Goal: Transaction & Acquisition: Book appointment/travel/reservation

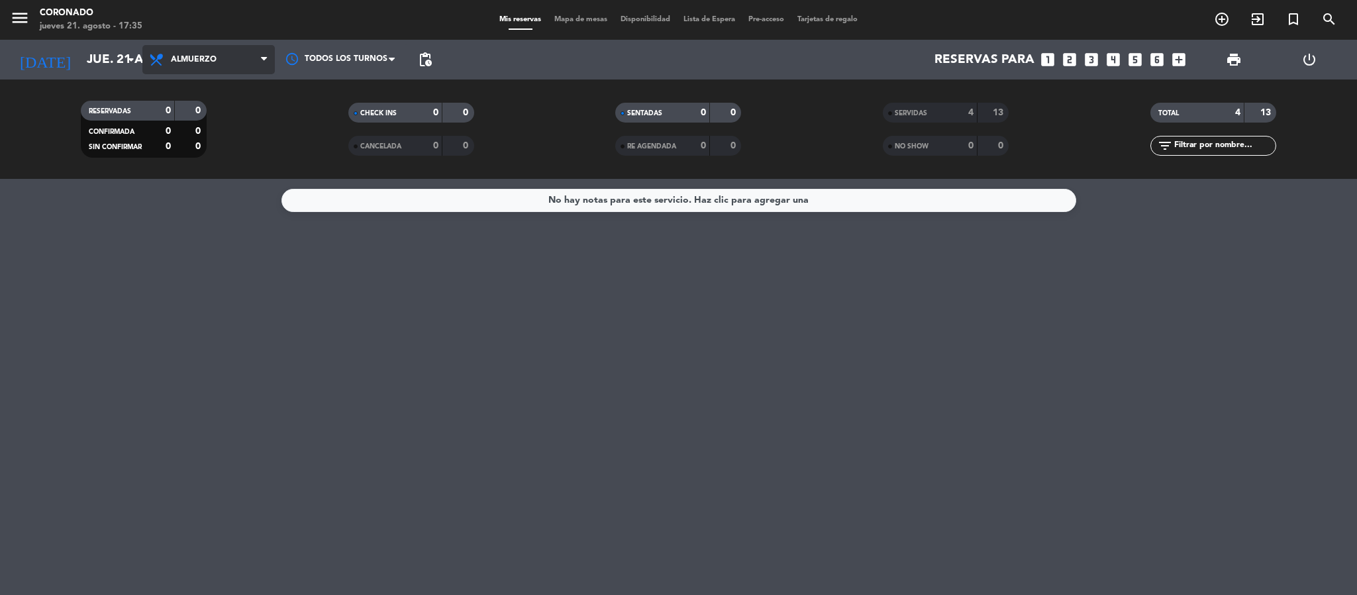
click at [183, 62] on span "Almuerzo" at bounding box center [194, 59] width 46 height 9
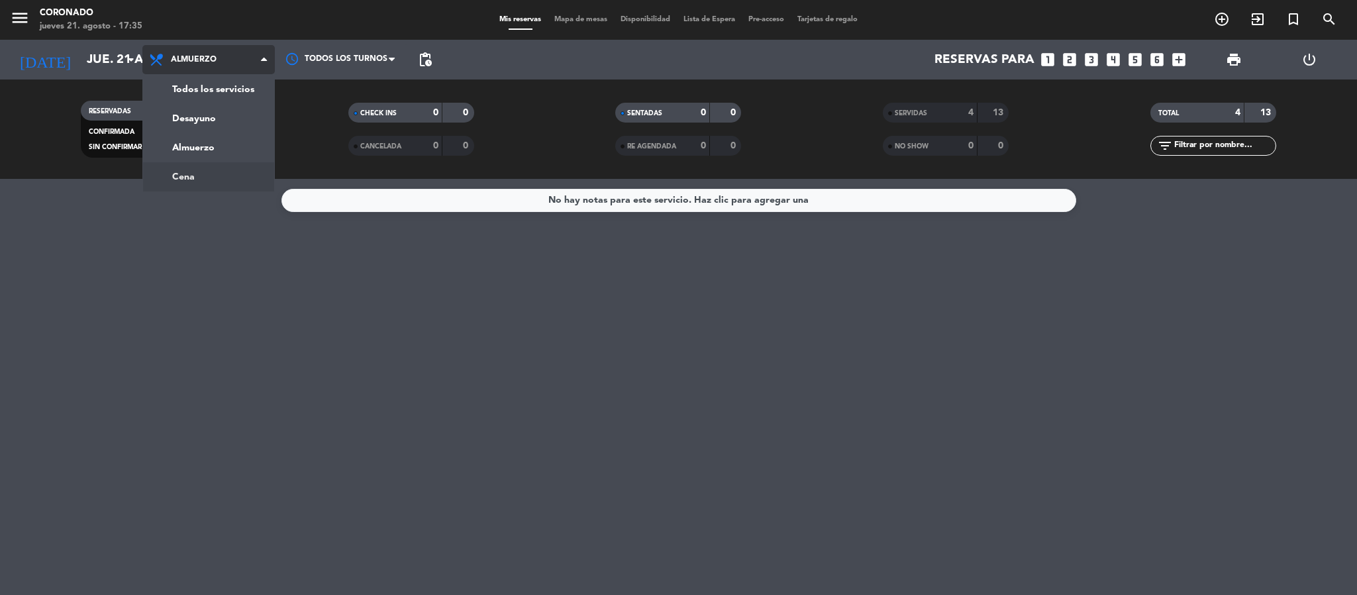
click at [215, 175] on div "menu Coronado jueves 21. agosto - 17:35 Mis reservas Mapa de mesas Disponibilid…" at bounding box center [678, 89] width 1357 height 179
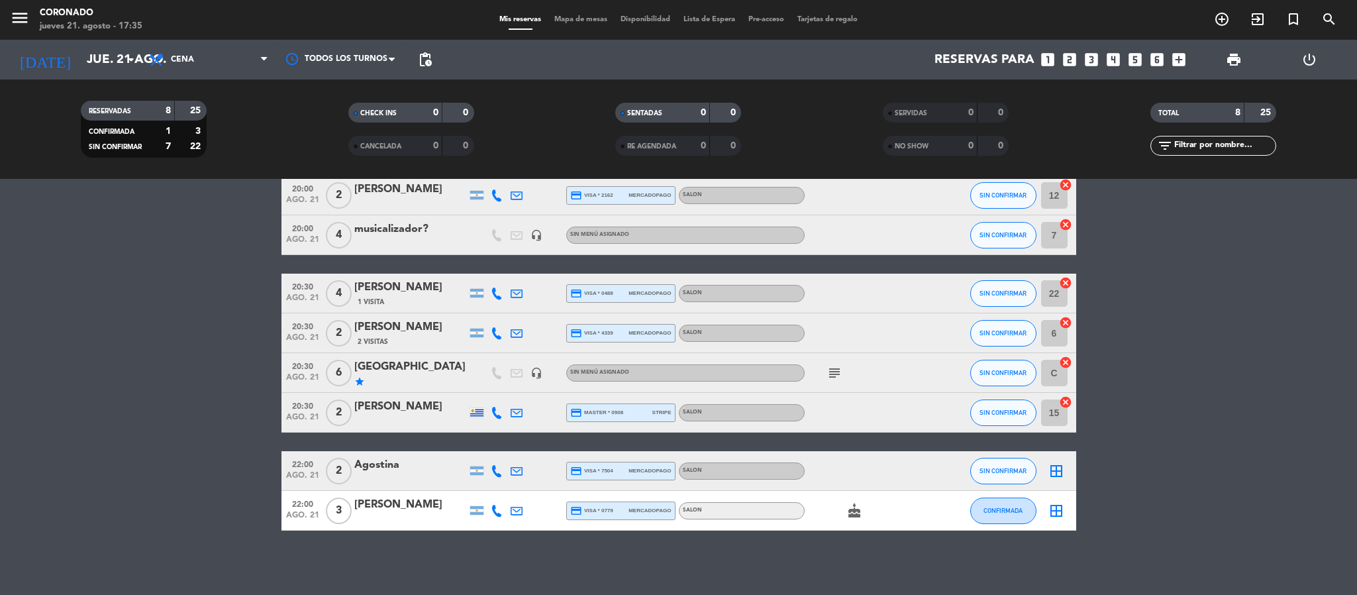
scroll to position [66, 0]
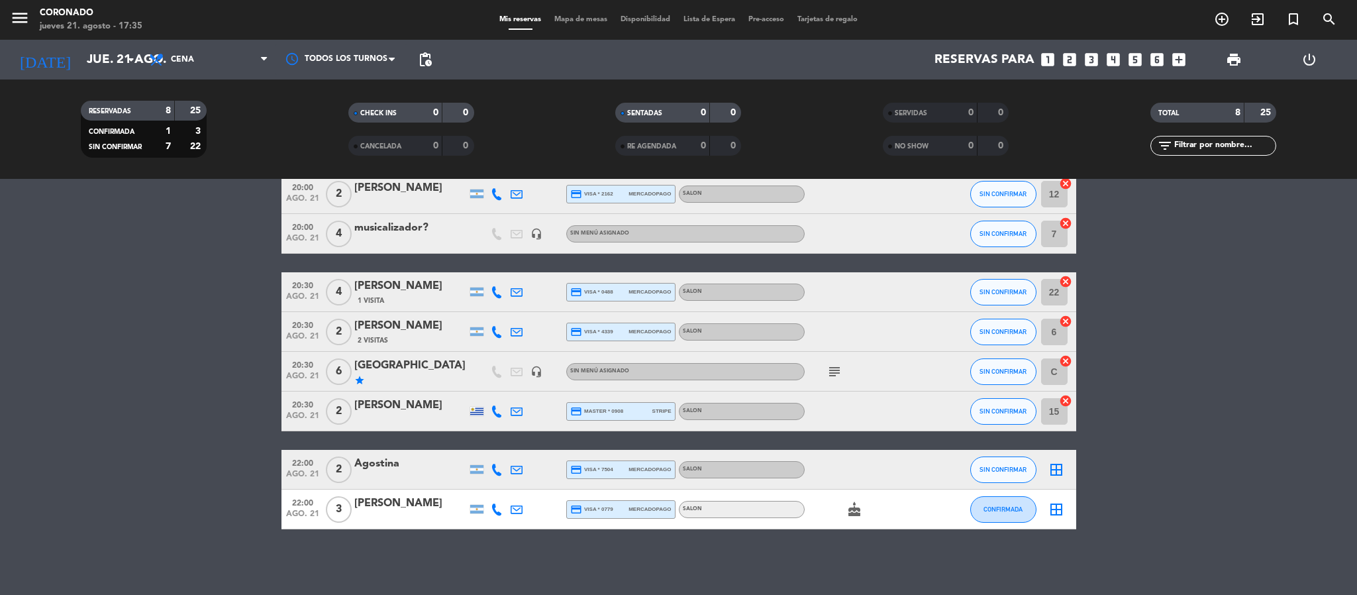
click at [388, 378] on div "star" at bounding box center [410, 380] width 113 height 11
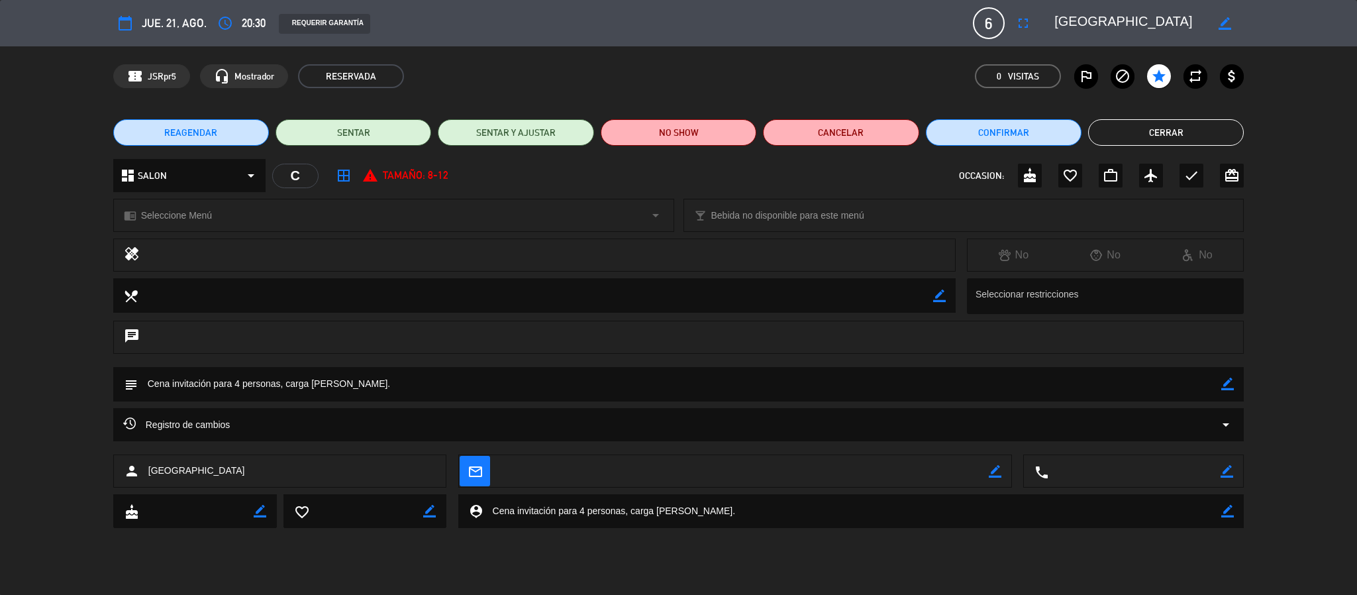
click at [700, 505] on textarea at bounding box center [852, 511] width 739 height 34
click at [1160, 126] on button "Cerrar" at bounding box center [1166, 132] width 156 height 26
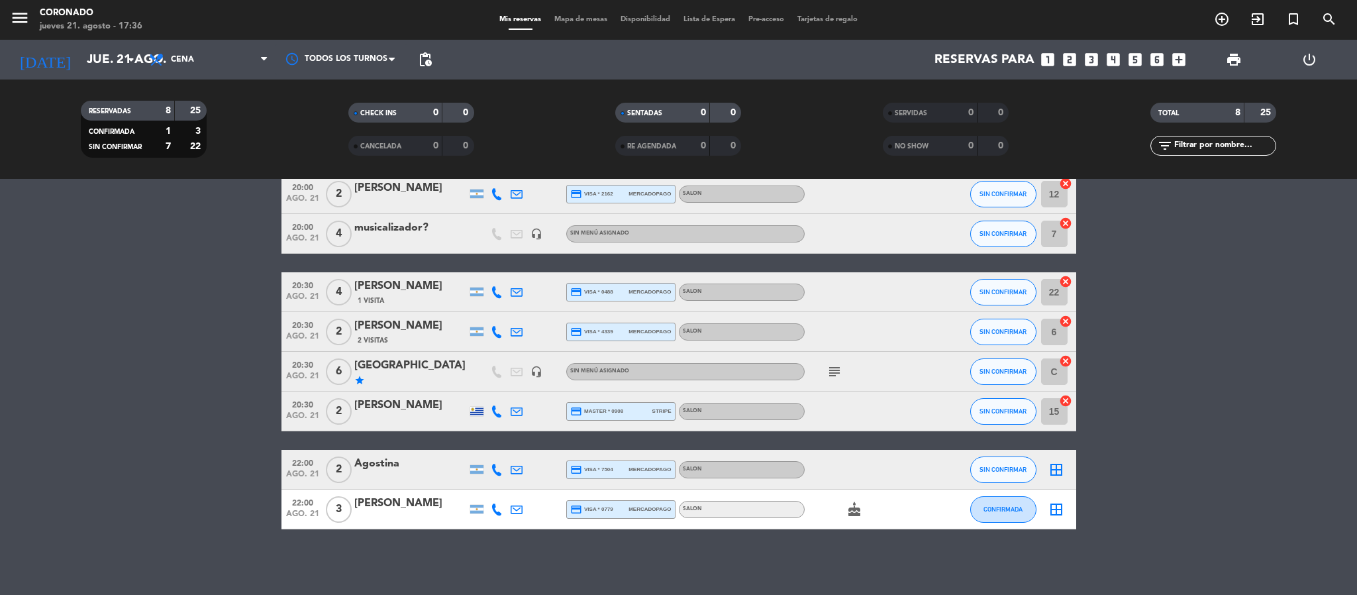
click at [580, 32] on div "menu Coronado jueves 21. agosto - 17:36 Mis reservas Mapa de mesas Disponibilid…" at bounding box center [678, 20] width 1357 height 40
click at [572, 18] on span "Mapa de mesas" at bounding box center [581, 19] width 66 height 7
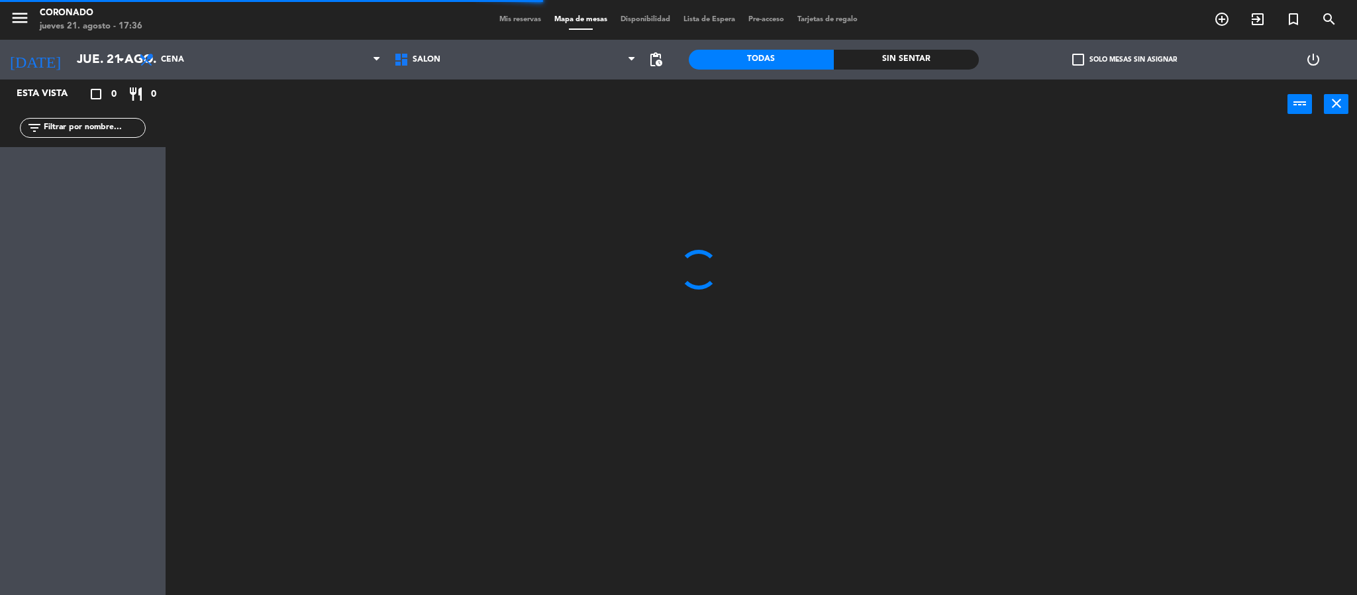
click at [499, 21] on span "Mis reservas" at bounding box center [520, 19] width 55 height 7
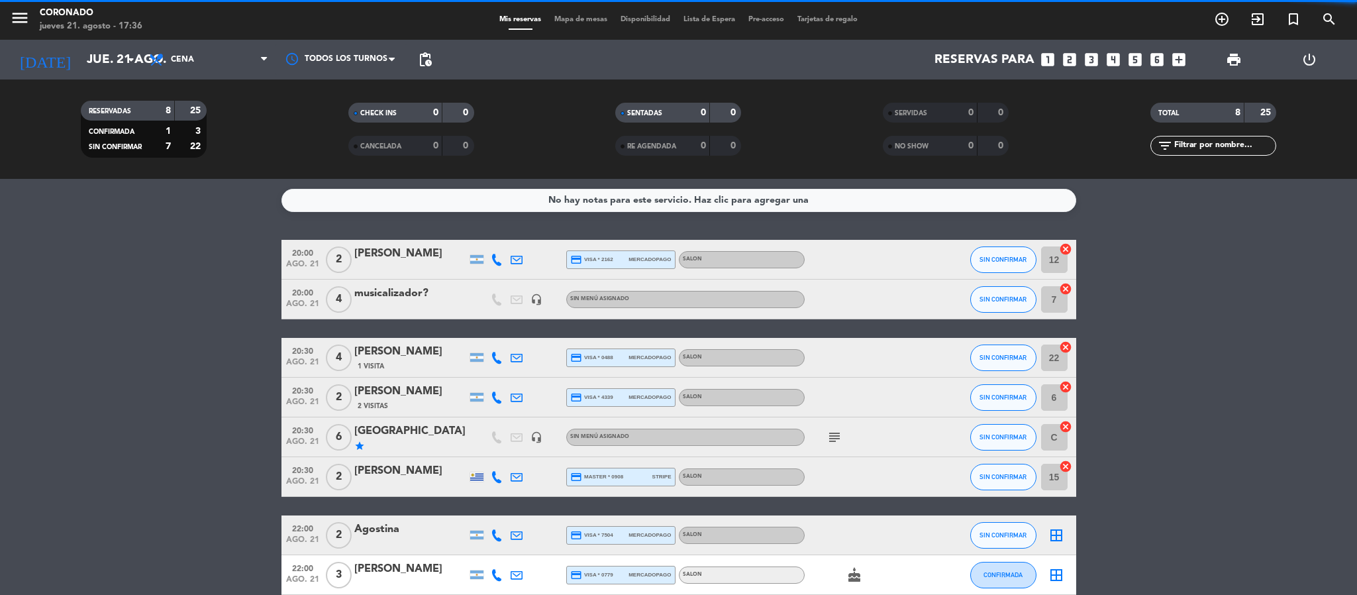
click at [1163, 60] on icon "looks_6" at bounding box center [1156, 59] width 17 height 17
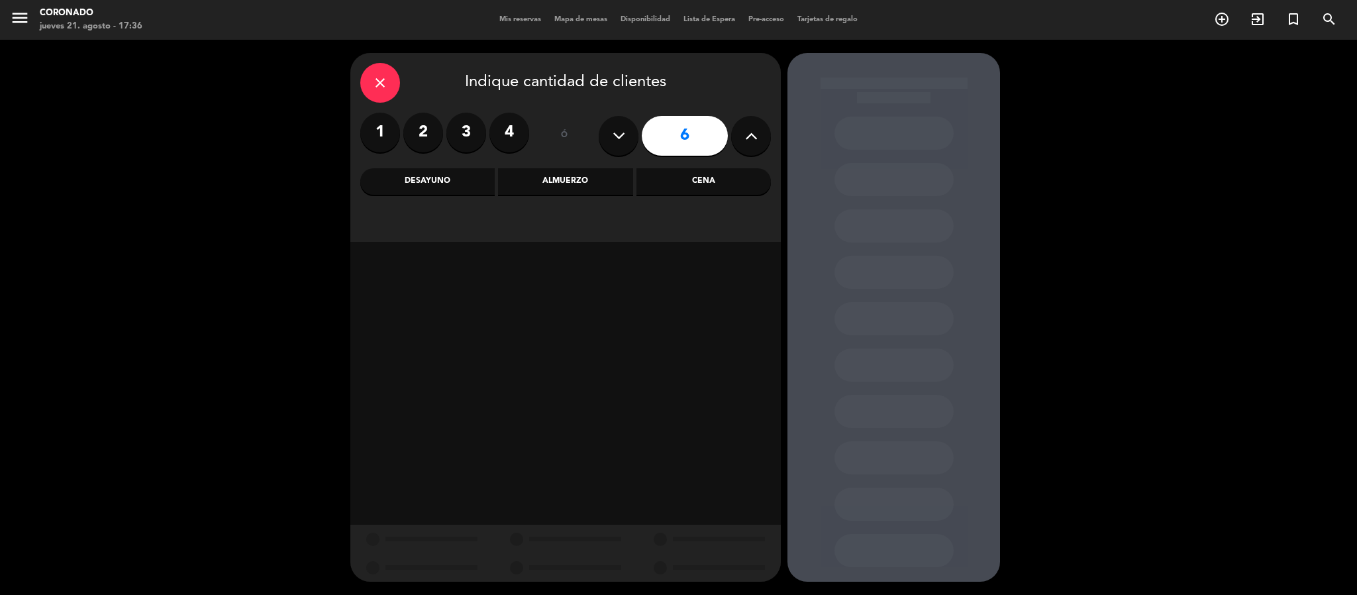
click at [697, 189] on div "Cena" at bounding box center [703, 181] width 134 height 26
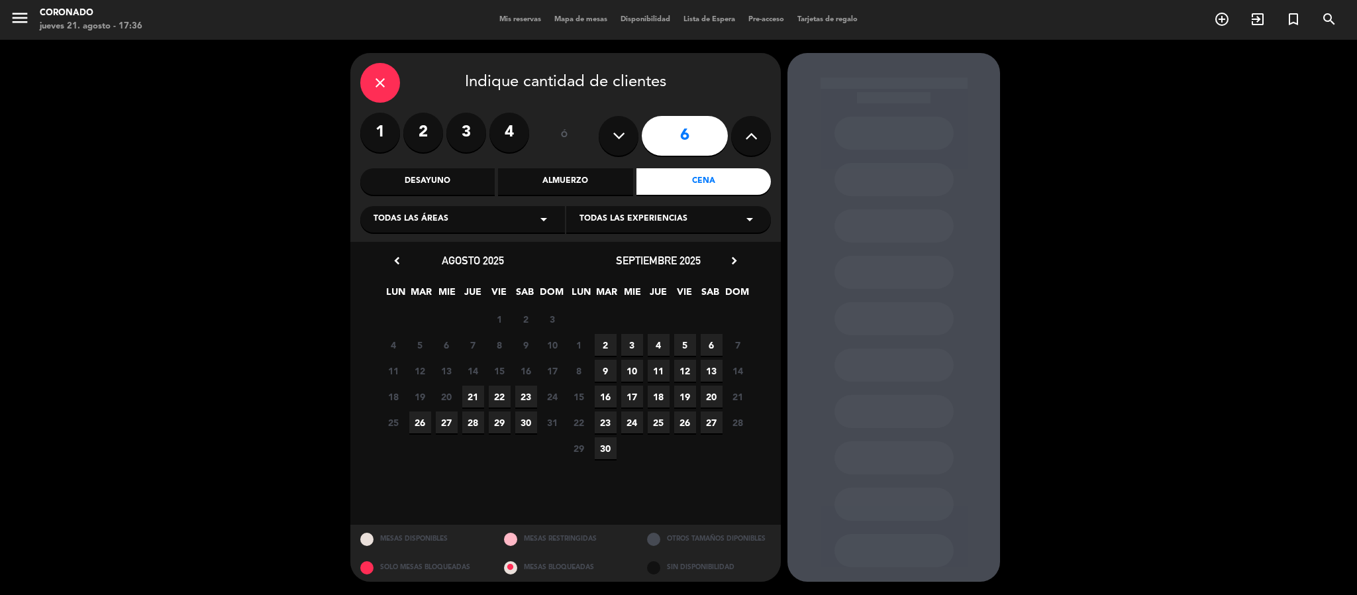
click at [465, 393] on span "21" at bounding box center [473, 396] width 22 height 22
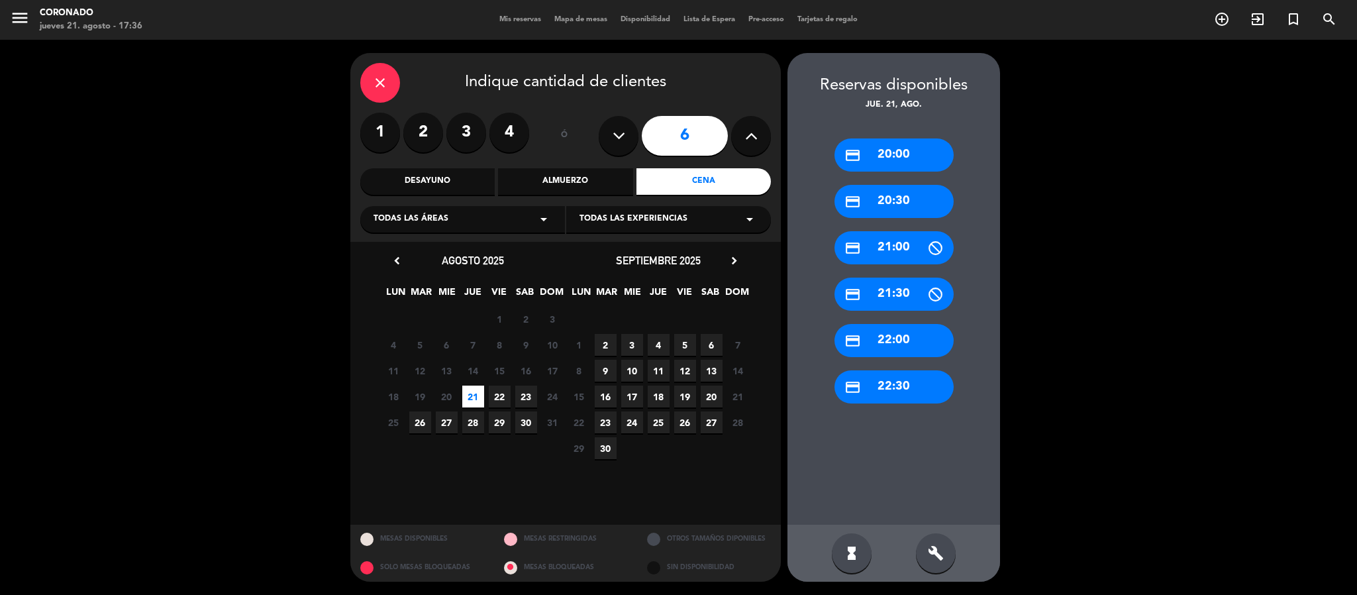
click at [940, 146] on div "credit_card 20:00" at bounding box center [893, 154] width 119 height 33
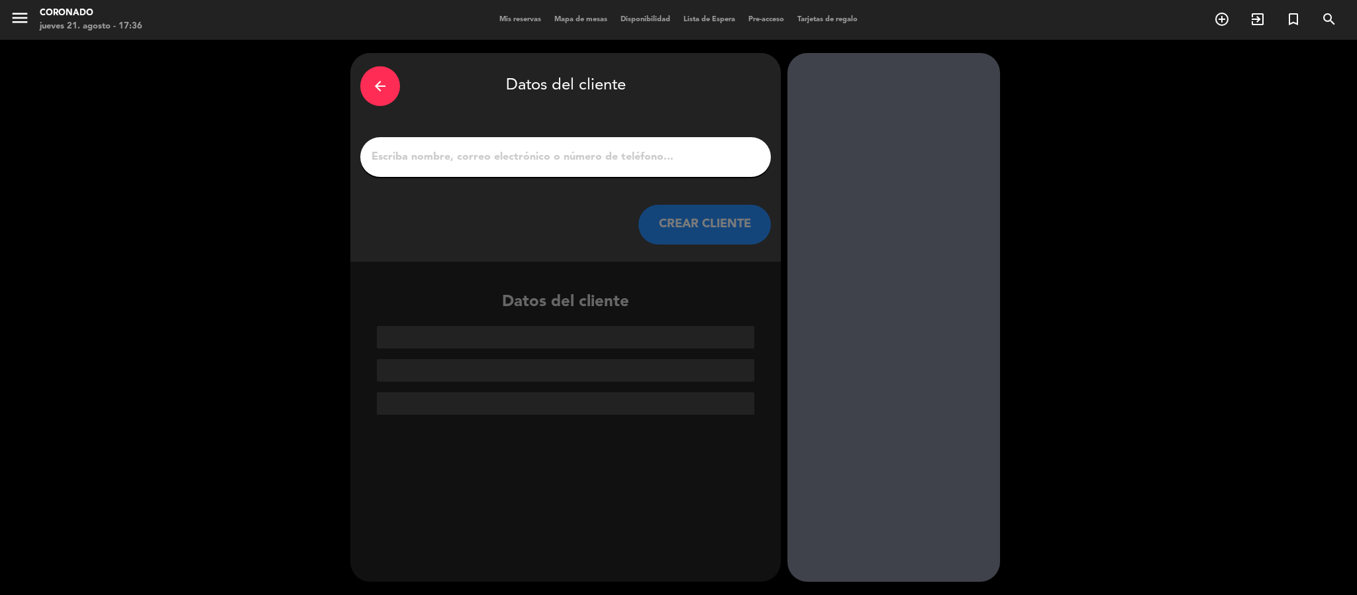
click at [471, 164] on input "1" at bounding box center [565, 157] width 391 height 19
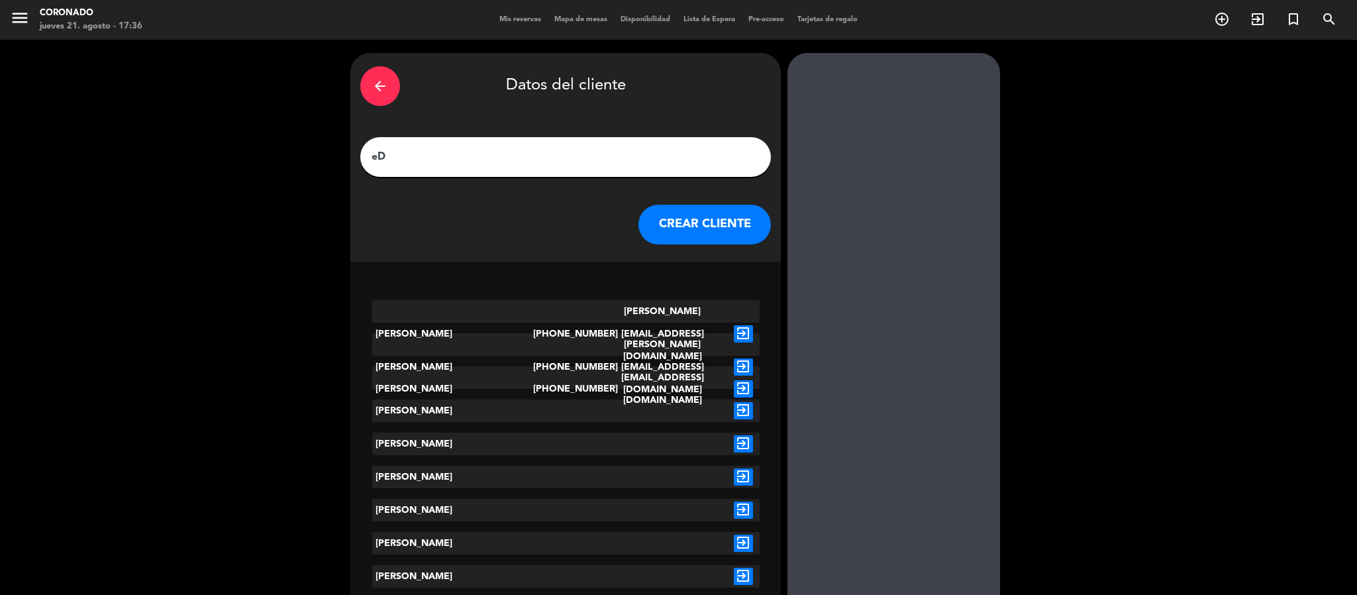
type input "e"
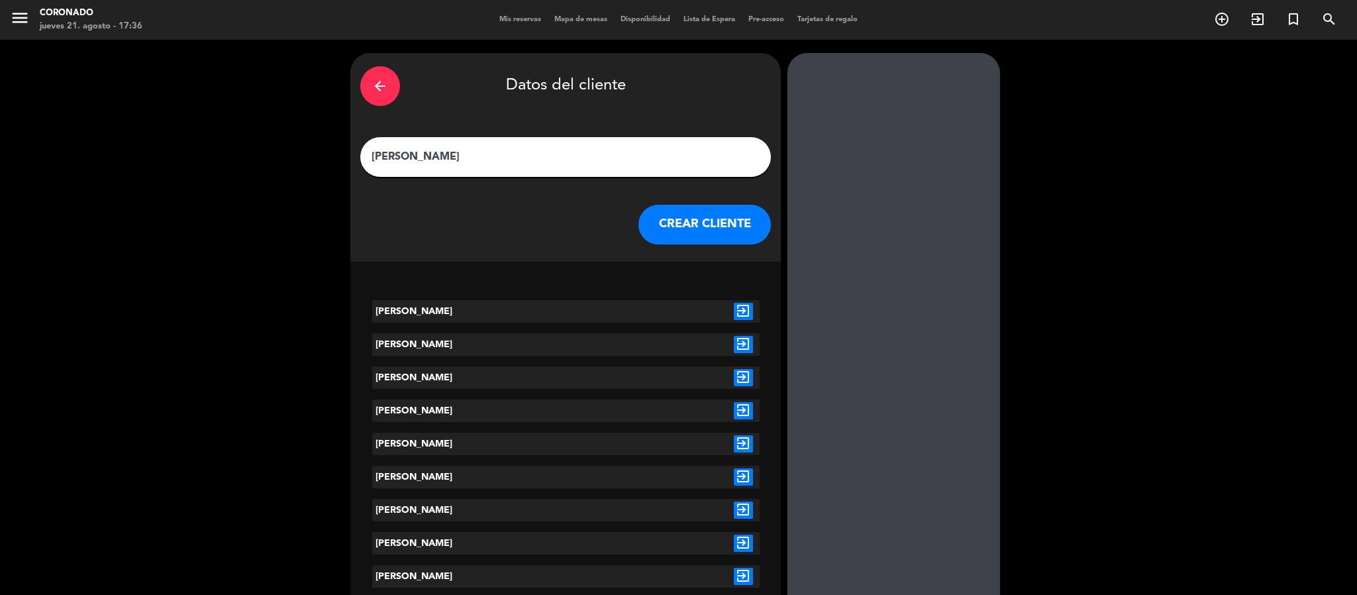
drag, startPoint x: 418, startPoint y: 156, endPoint x: 330, endPoint y: 150, distance: 88.3
click at [330, 150] on div "arrow_back Datos del cliente [PERSON_NAME] [PERSON_NAME] CLIENTE [PERSON_NAME] …" at bounding box center [678, 552] width 1357 height 1024
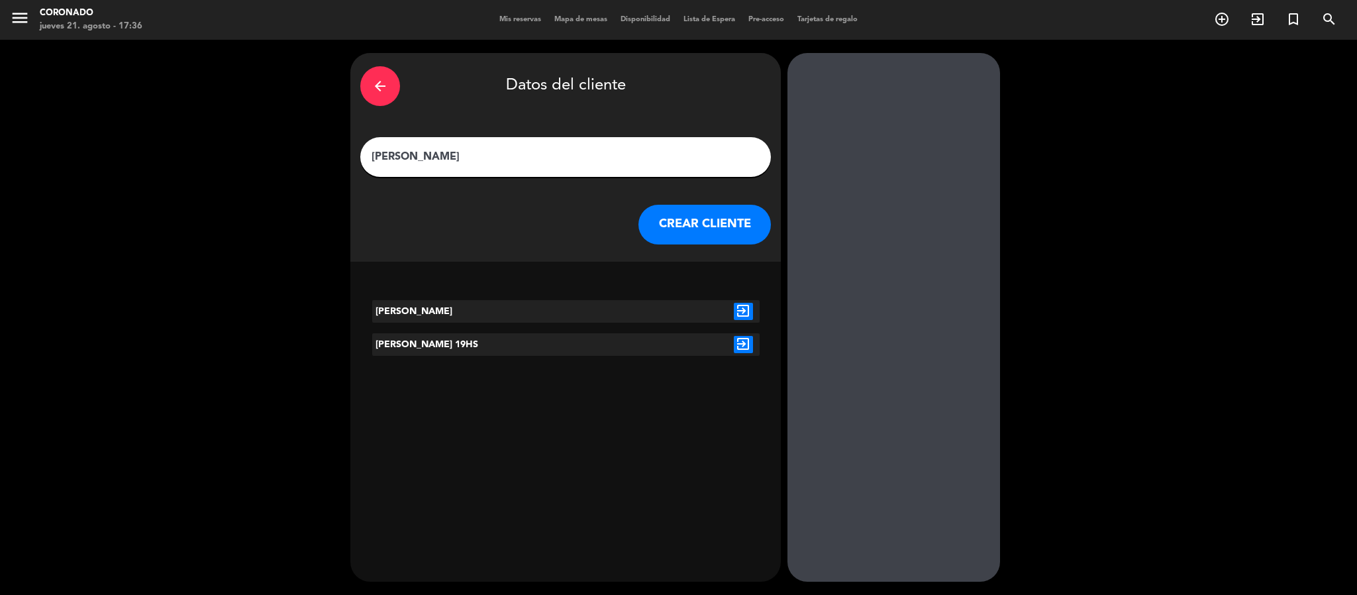
click at [493, 350] on div "[PERSON_NAME] 19HS" at bounding box center [453, 344] width 162 height 23
click at [562, 157] on input "[PERSON_NAME]" at bounding box center [565, 157] width 391 height 19
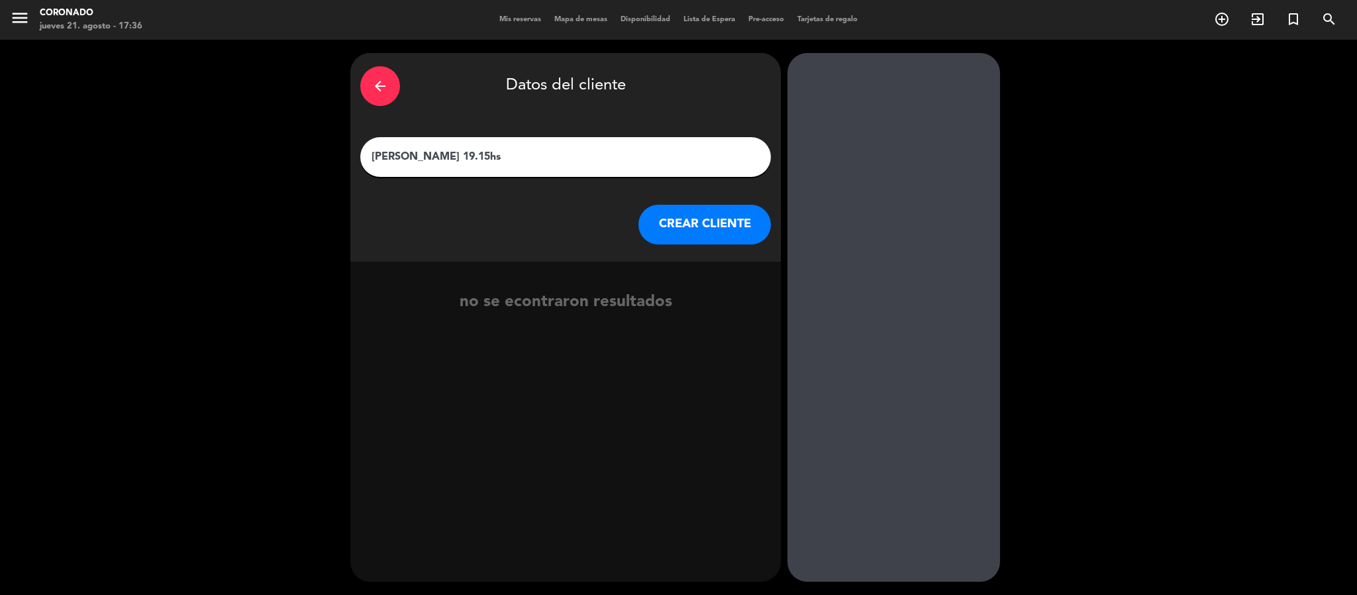
type input "[PERSON_NAME] 19.15hs"
click at [732, 229] on button "CREAR CLIENTE" at bounding box center [704, 225] width 132 height 40
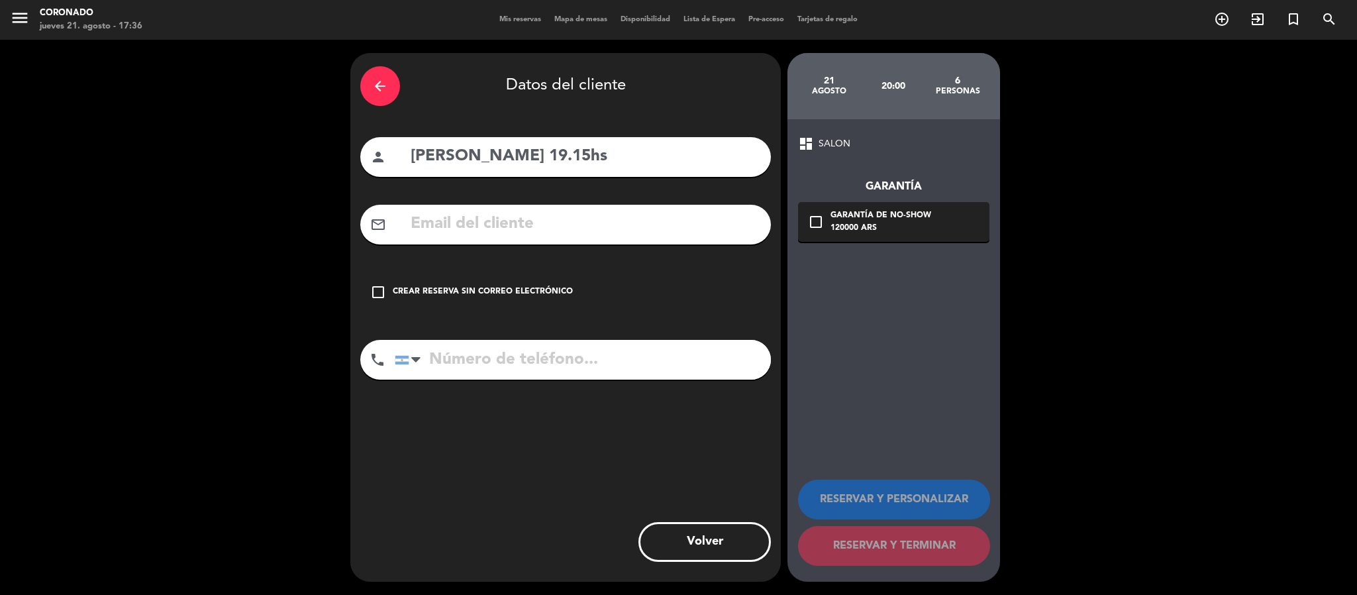
click at [463, 292] on div "Crear reserva sin correo electrónico" at bounding box center [483, 291] width 180 height 13
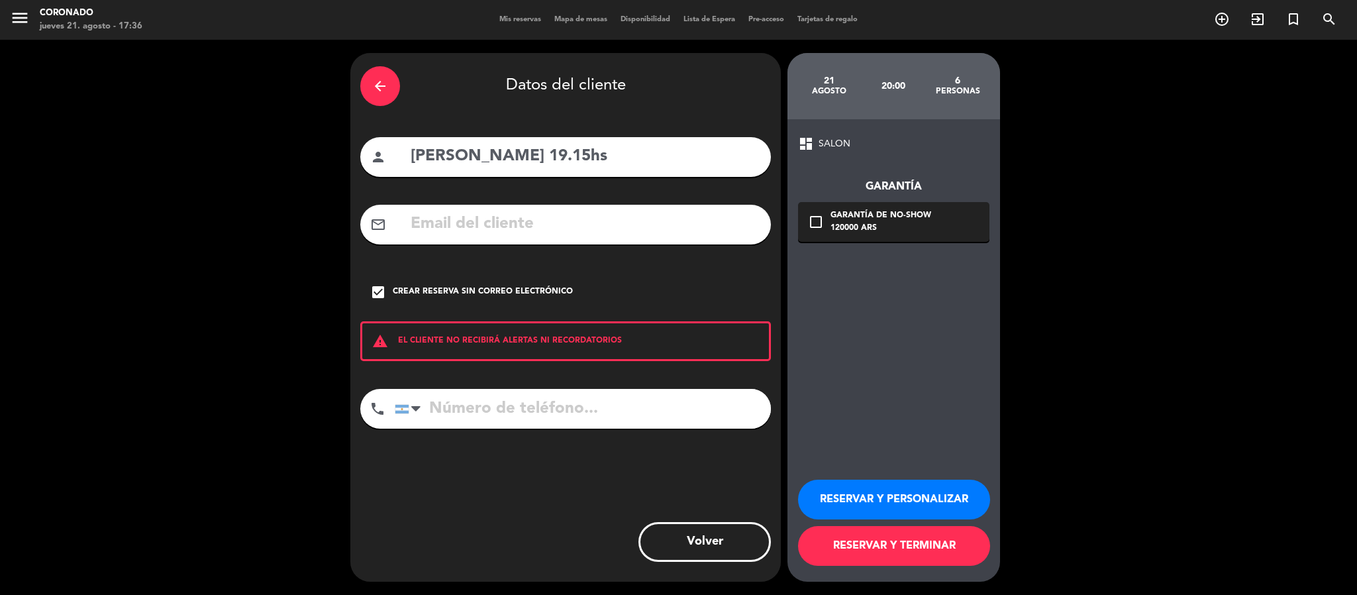
click at [893, 491] on button "RESERVAR Y PERSONALIZAR" at bounding box center [894, 499] width 192 height 40
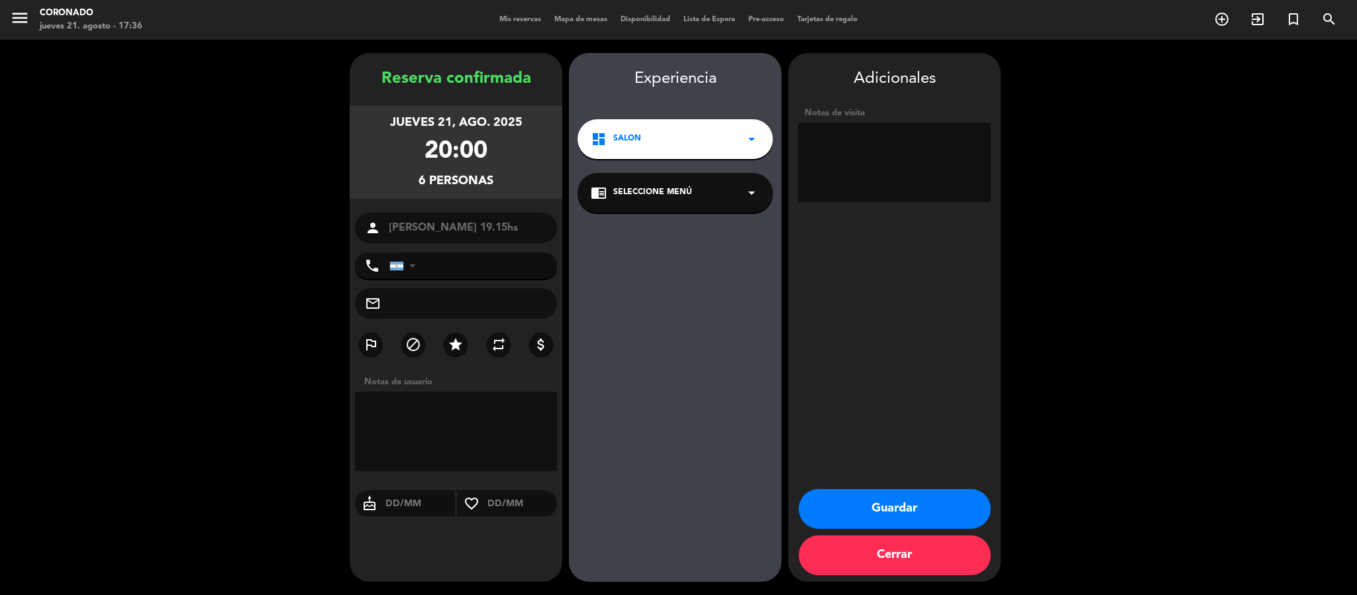
click at [422, 403] on textarea at bounding box center [456, 430] width 202 height 79
type textarea "Carga Sil"
click at [457, 348] on icon "star" at bounding box center [456, 344] width 16 height 16
click at [477, 429] on textarea at bounding box center [456, 430] width 202 height 79
click at [930, 505] on button "Guardar" at bounding box center [895, 509] width 192 height 40
